Goal: Navigation & Orientation: Find specific page/section

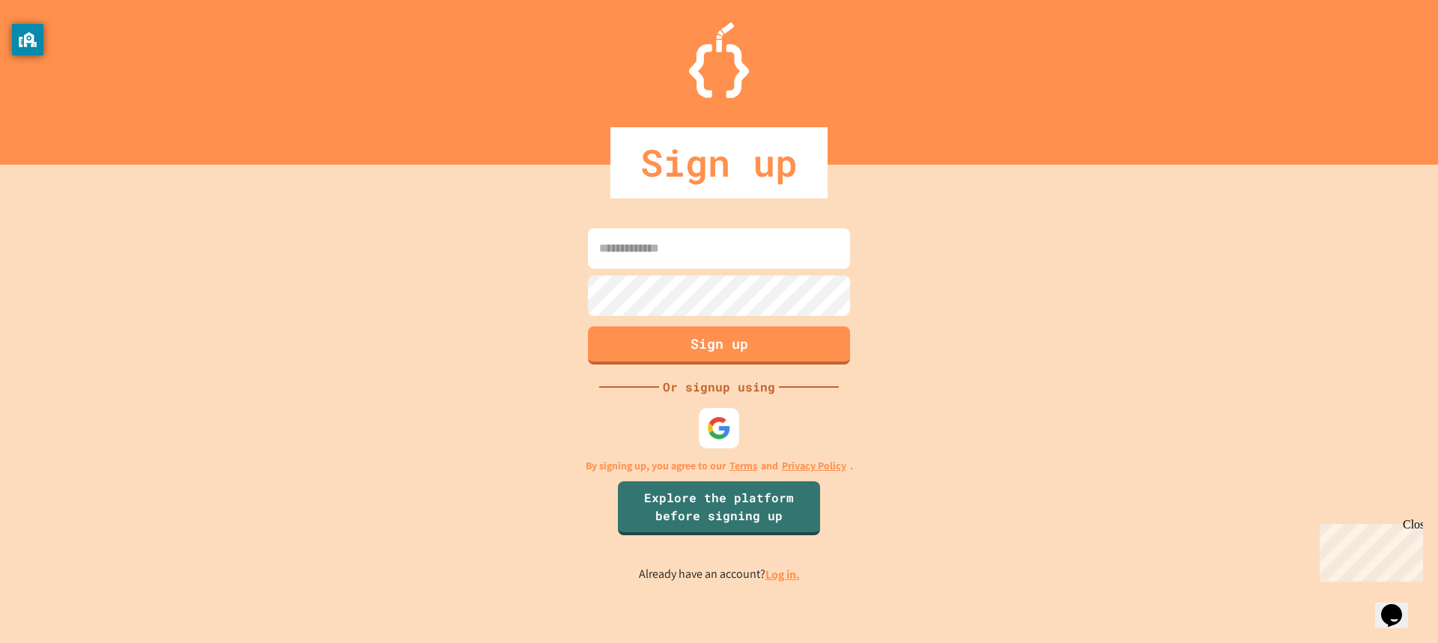
click at [723, 433] on img at bounding box center [719, 428] width 24 height 24
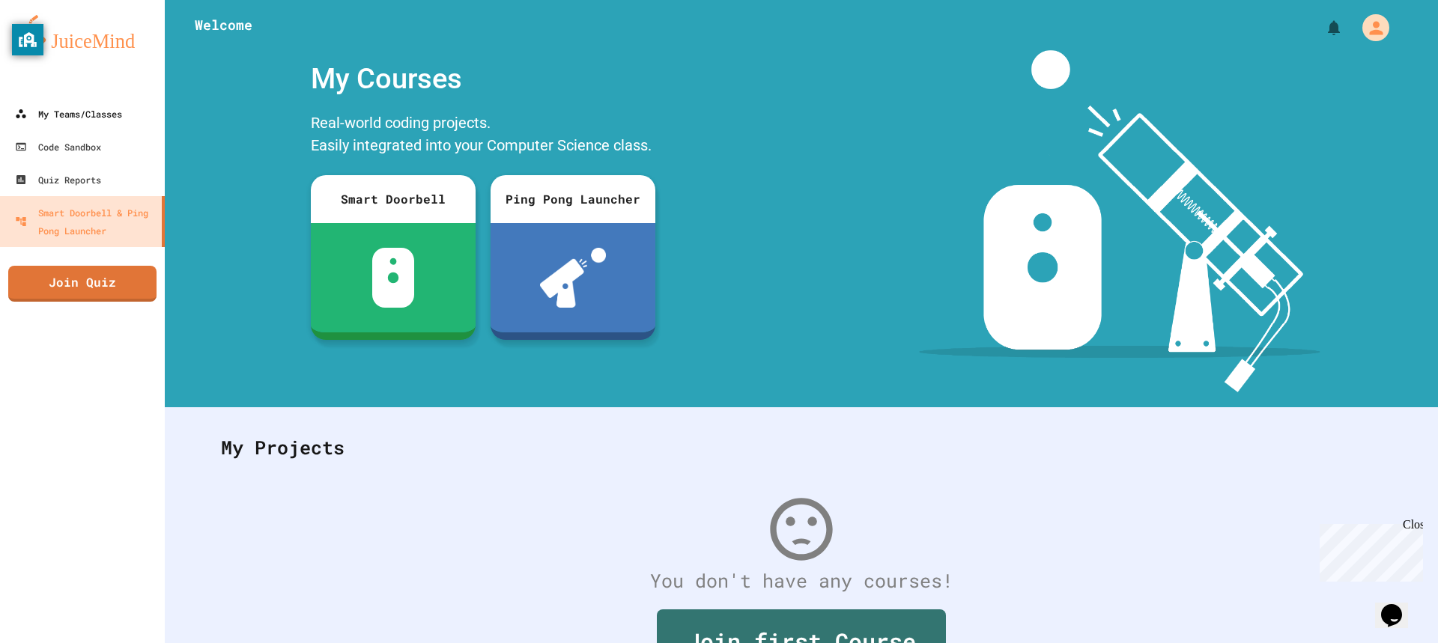
drag, startPoint x: 72, startPoint y: 119, endPoint x: 80, endPoint y: 115, distance: 9.0
click at [72, 119] on div "My Teams/Classes" at bounding box center [68, 114] width 107 height 18
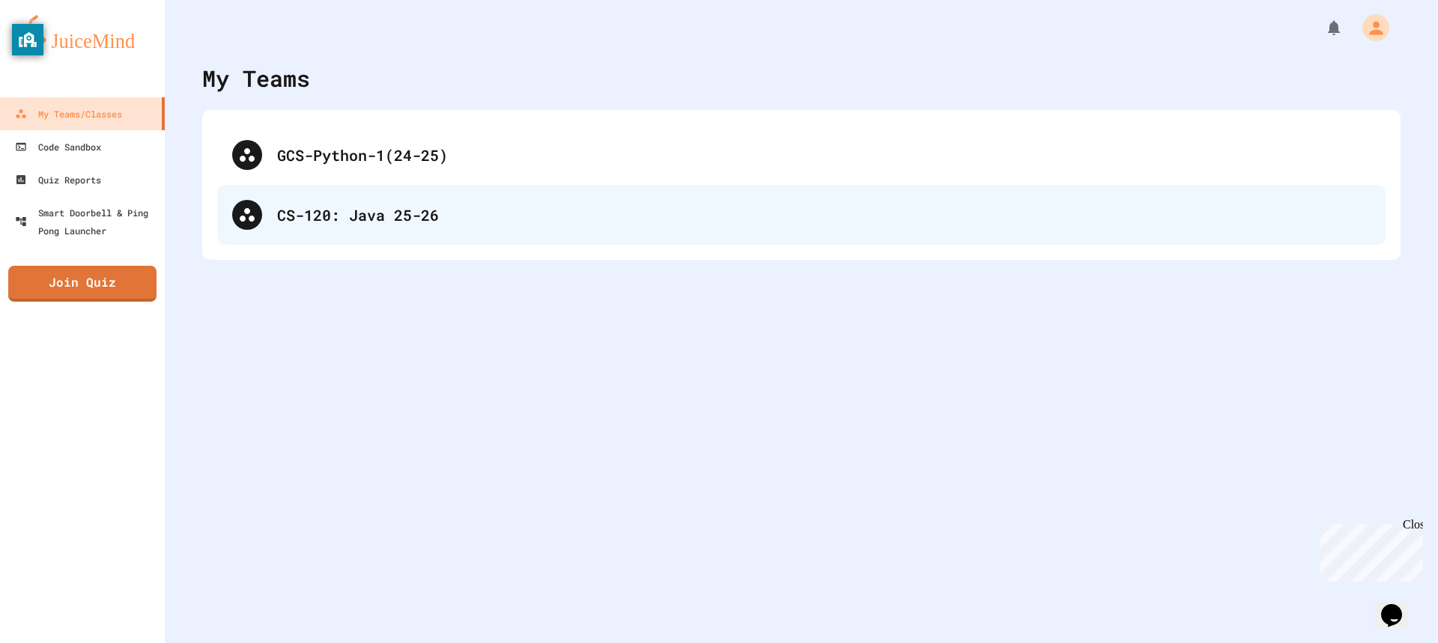
click at [734, 209] on div "CS-120: Java 25-26" at bounding box center [823, 215] width 1093 height 22
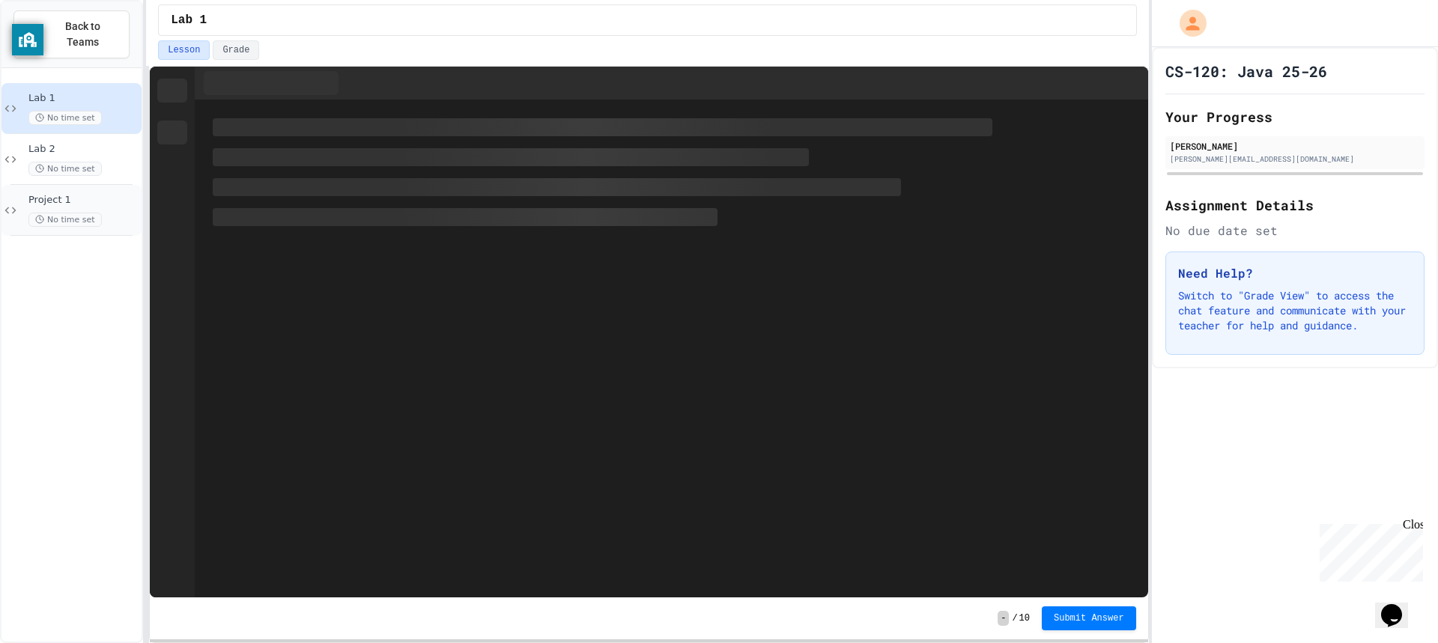
click at [95, 194] on span "Project 1" at bounding box center [83, 200] width 110 height 13
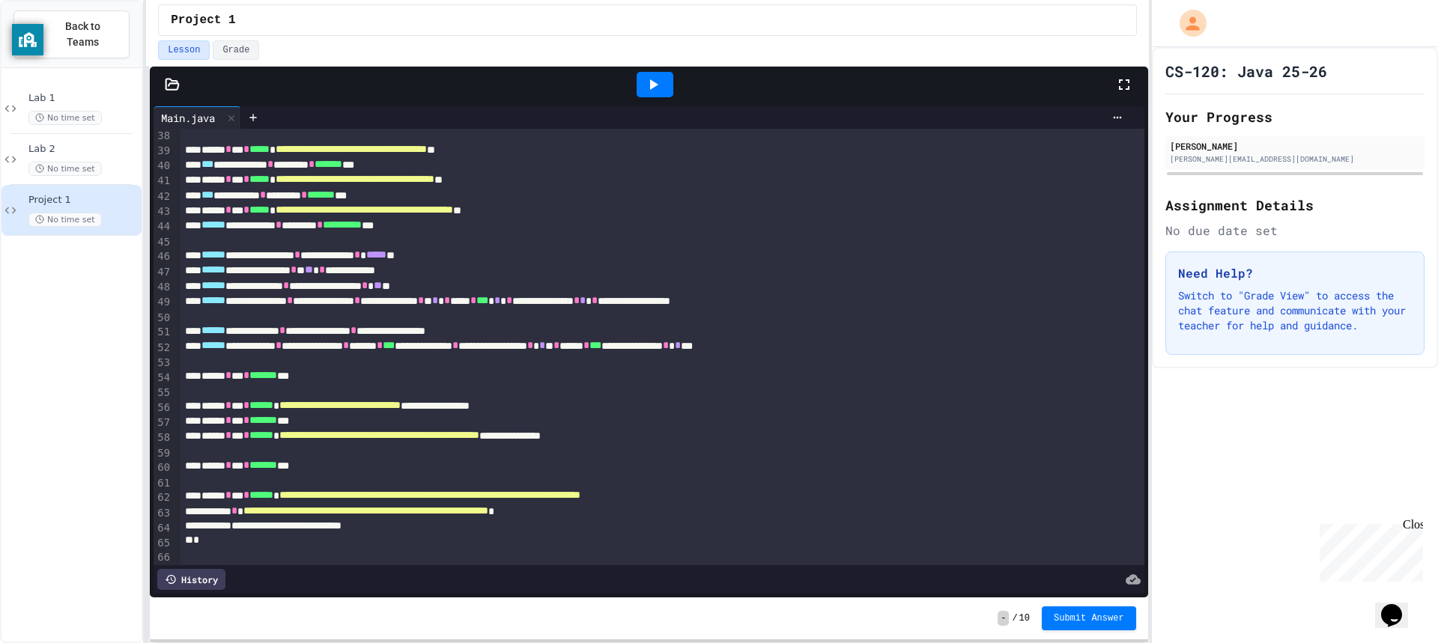
scroll to position [633, 0]
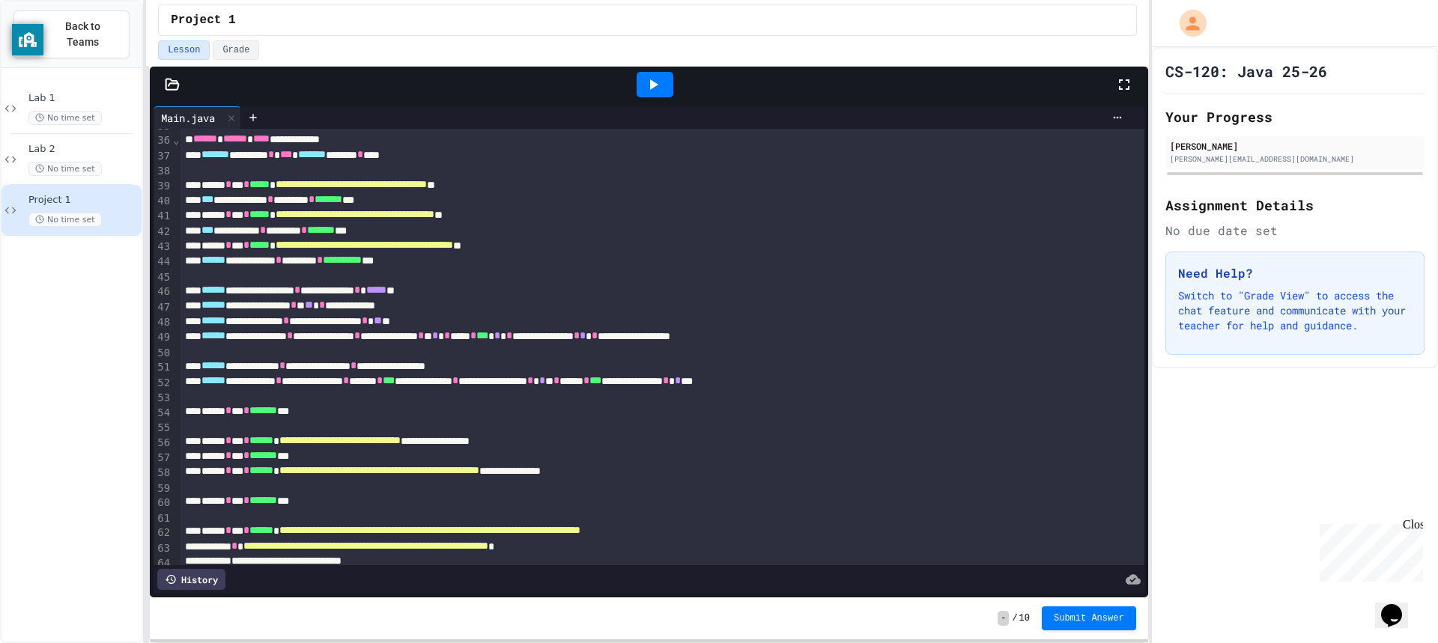
click at [625, 88] on div at bounding box center [654, 84] width 919 height 40
click at [640, 82] on div at bounding box center [654, 84] width 37 height 25
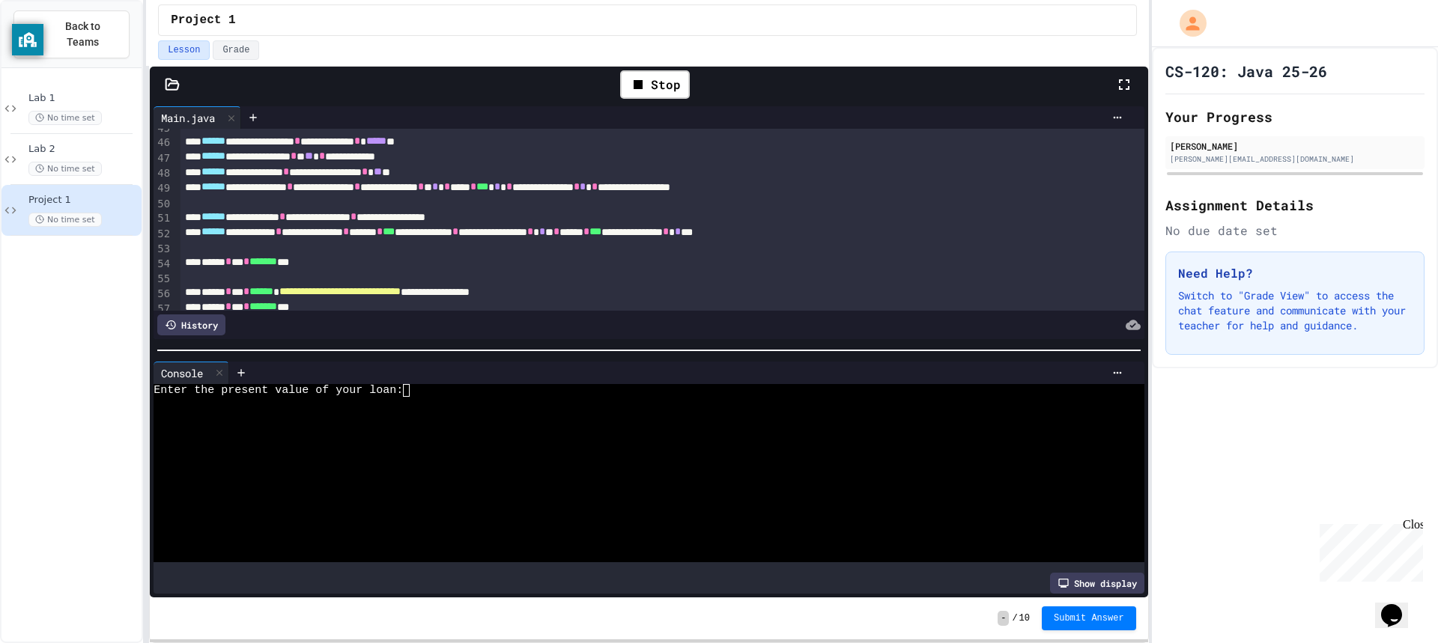
scroll to position [783, 0]
click at [516, 473] on div at bounding box center [635, 479] width 964 height 13
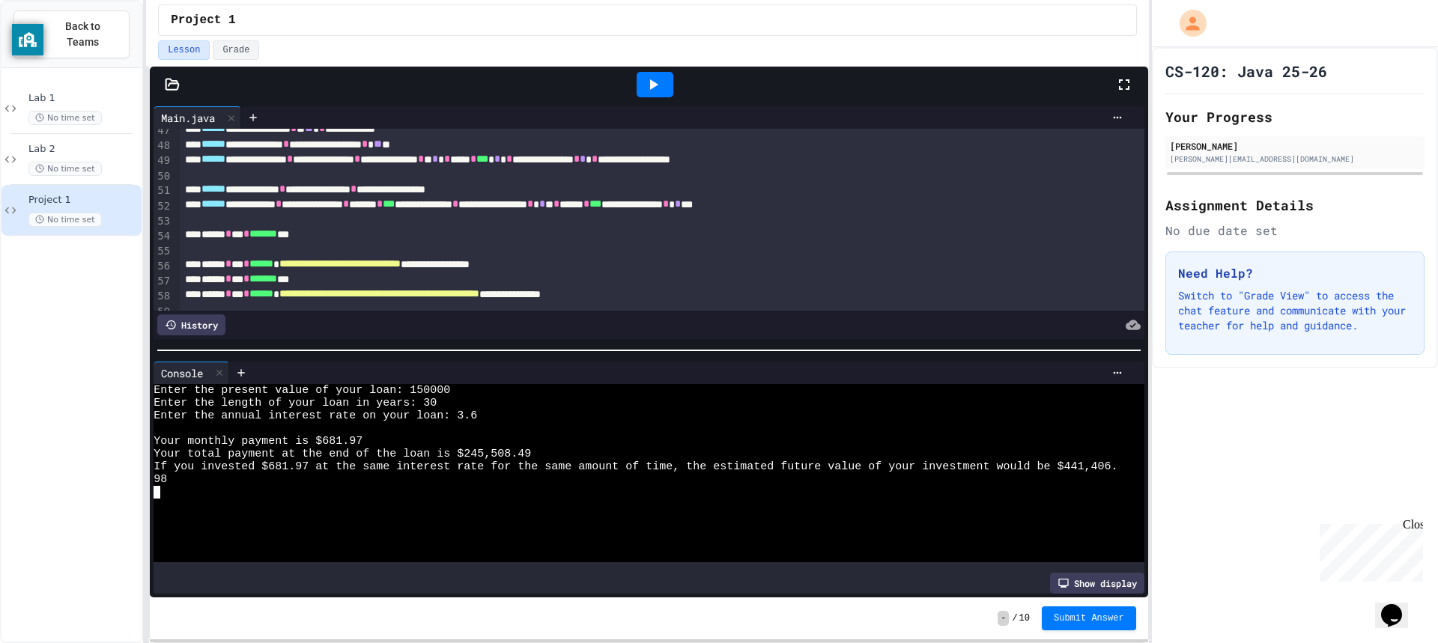
scroll to position [858, 0]
